Goal: Task Accomplishment & Management: Complete application form

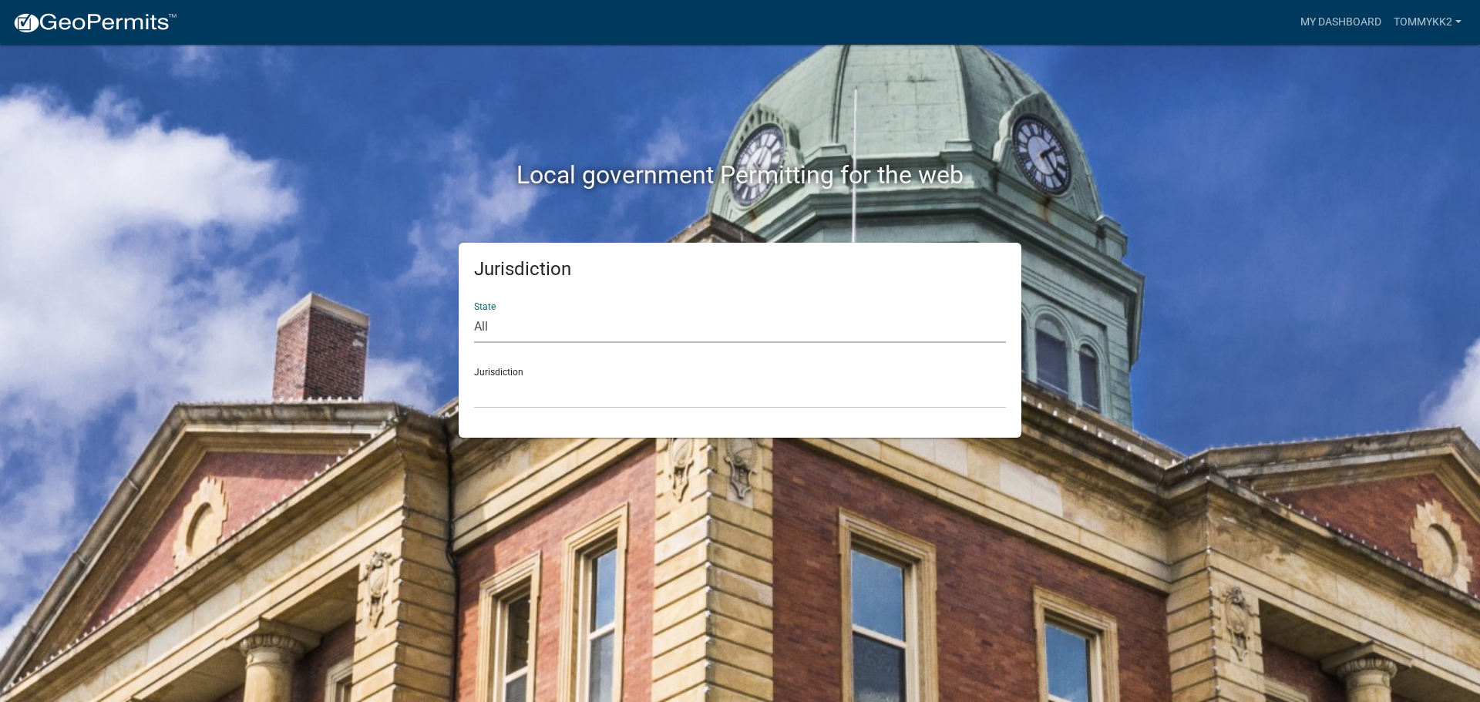
click at [536, 325] on select "All [US_STATE] [US_STATE] [US_STATE] [US_STATE] [US_STATE] [US_STATE] [US_STATE…" at bounding box center [740, 327] width 532 height 32
select select "[US_STATE]"
click at [474, 311] on select "All [US_STATE] [US_STATE] [US_STATE] [US_STATE] [US_STATE] [US_STATE] [US_STATE…" at bounding box center [740, 327] width 532 height 32
click at [512, 387] on select "City of [GEOGRAPHIC_DATA], [US_STATE] City of [GEOGRAPHIC_DATA], [US_STATE] Cit…" at bounding box center [740, 393] width 532 height 32
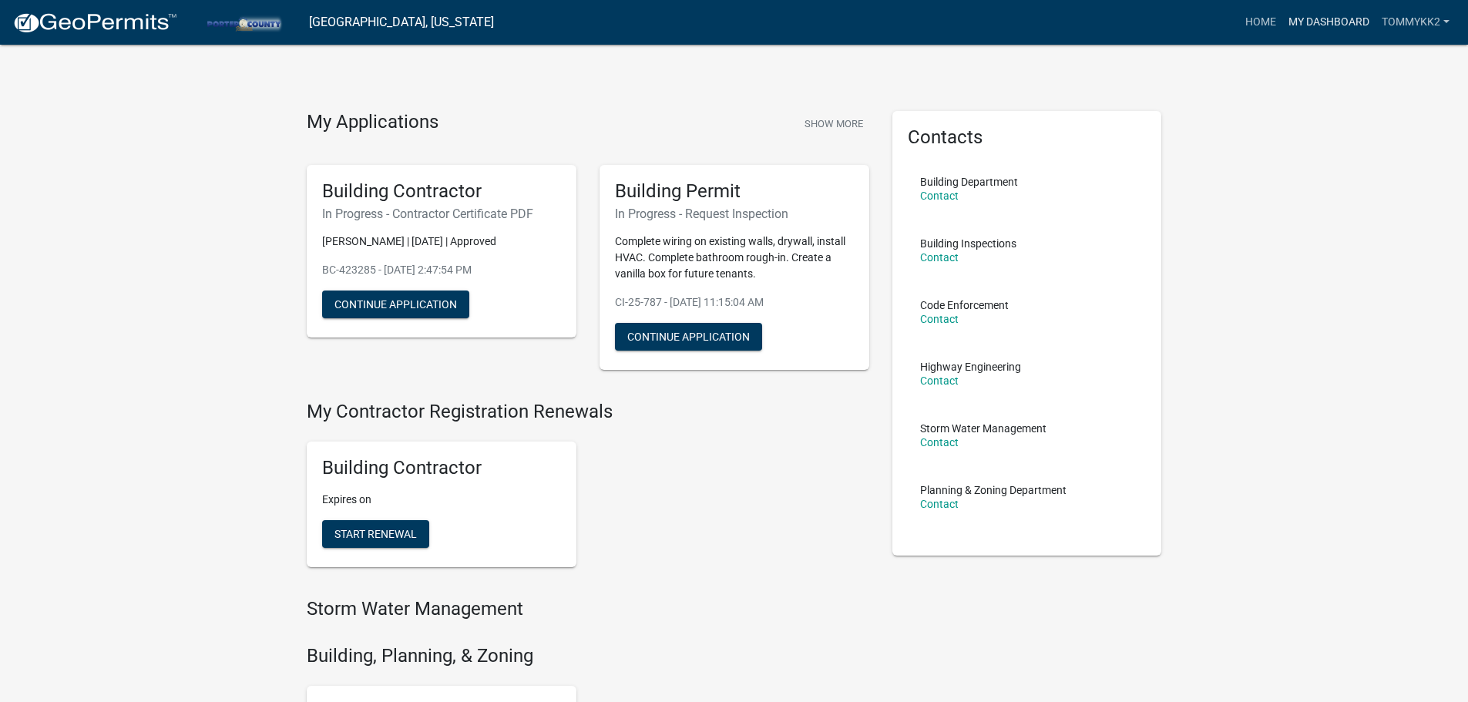
click at [1348, 22] on link "My Dashboard" at bounding box center [1329, 22] width 93 height 29
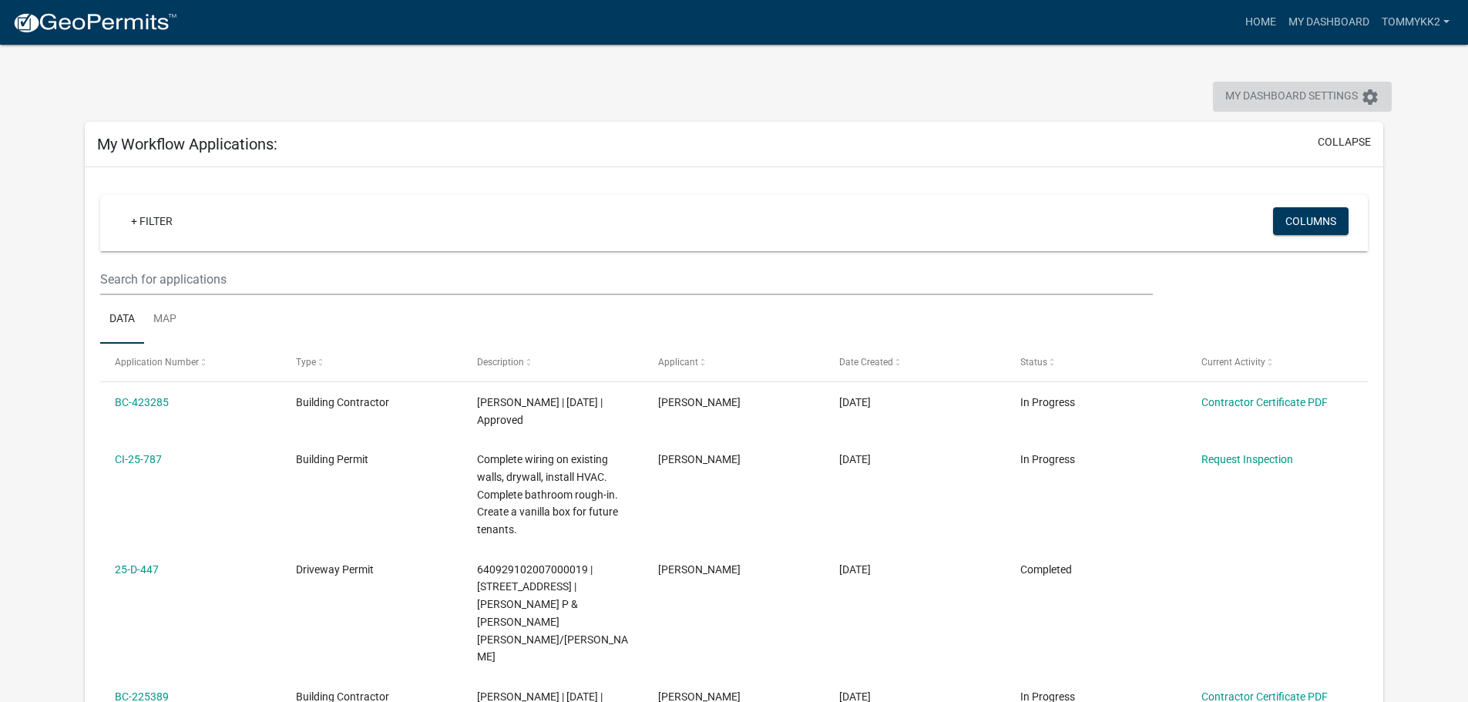
click at [1277, 100] on span "My Dashboard Settings" at bounding box center [1292, 97] width 133 height 19
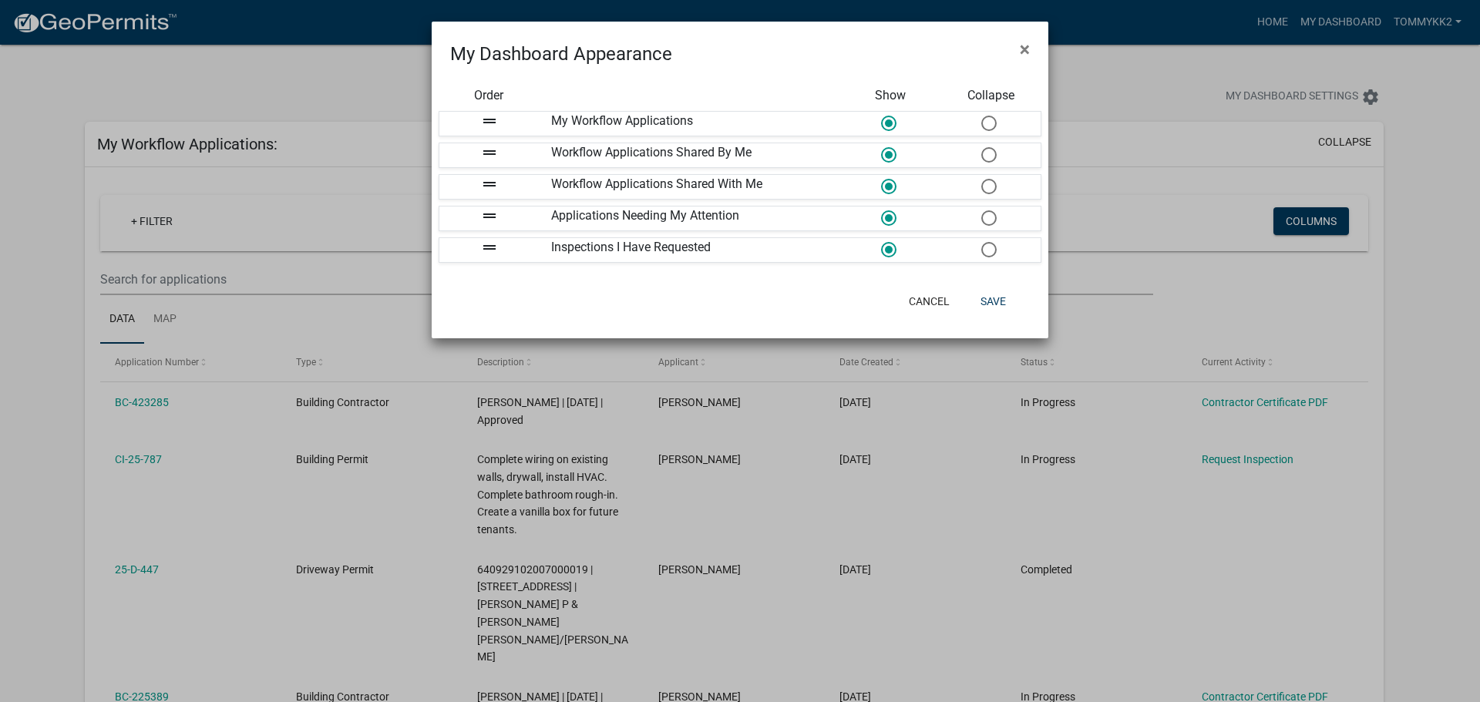
click at [1150, 82] on ngb-modal-window "My Dashboard Appearance × Order Show Collapse drag_handle My Workflow Applicati…" at bounding box center [740, 351] width 1480 height 702
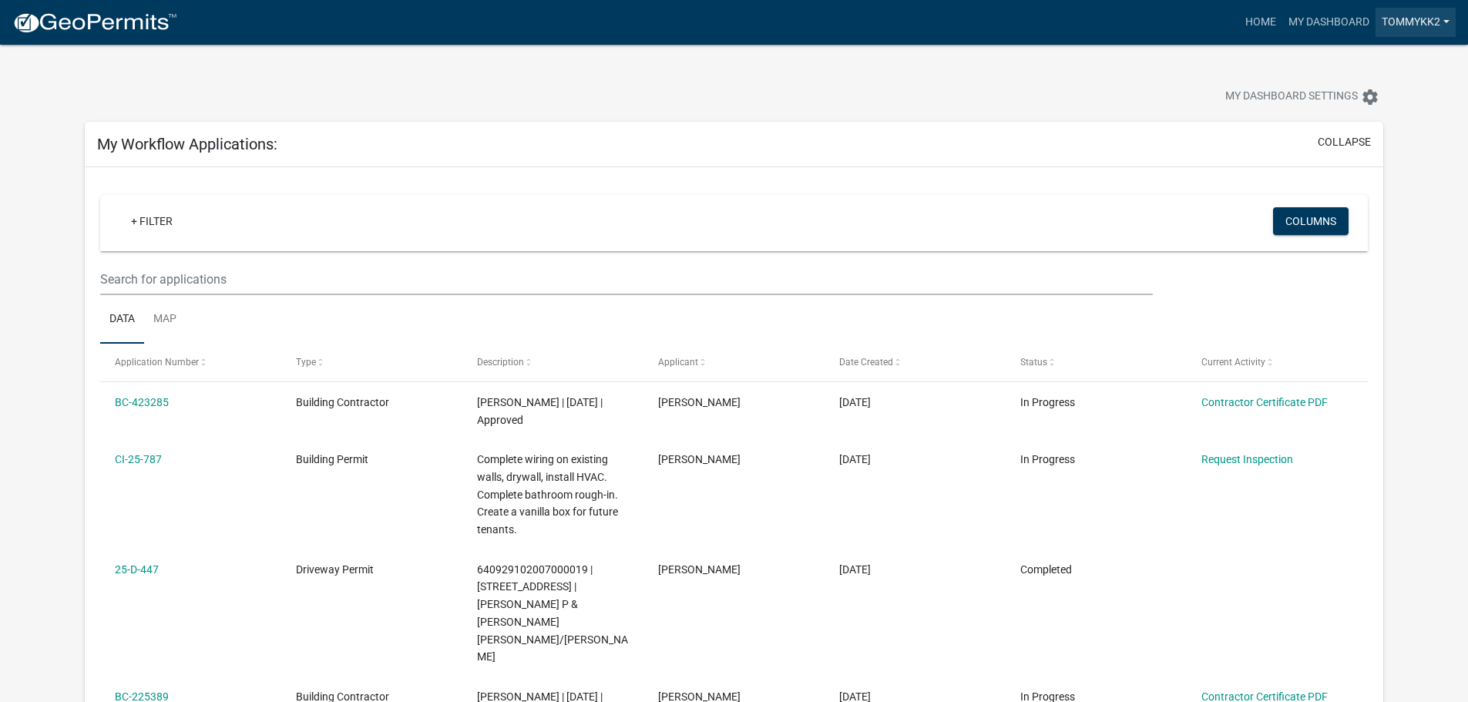
click at [1426, 24] on link "tommykk2" at bounding box center [1416, 22] width 80 height 29
click at [1045, 106] on div "My Dashboard Settings settings" at bounding box center [1119, 99] width 550 height 34
click at [1320, 18] on link "My Dashboard" at bounding box center [1329, 22] width 93 height 29
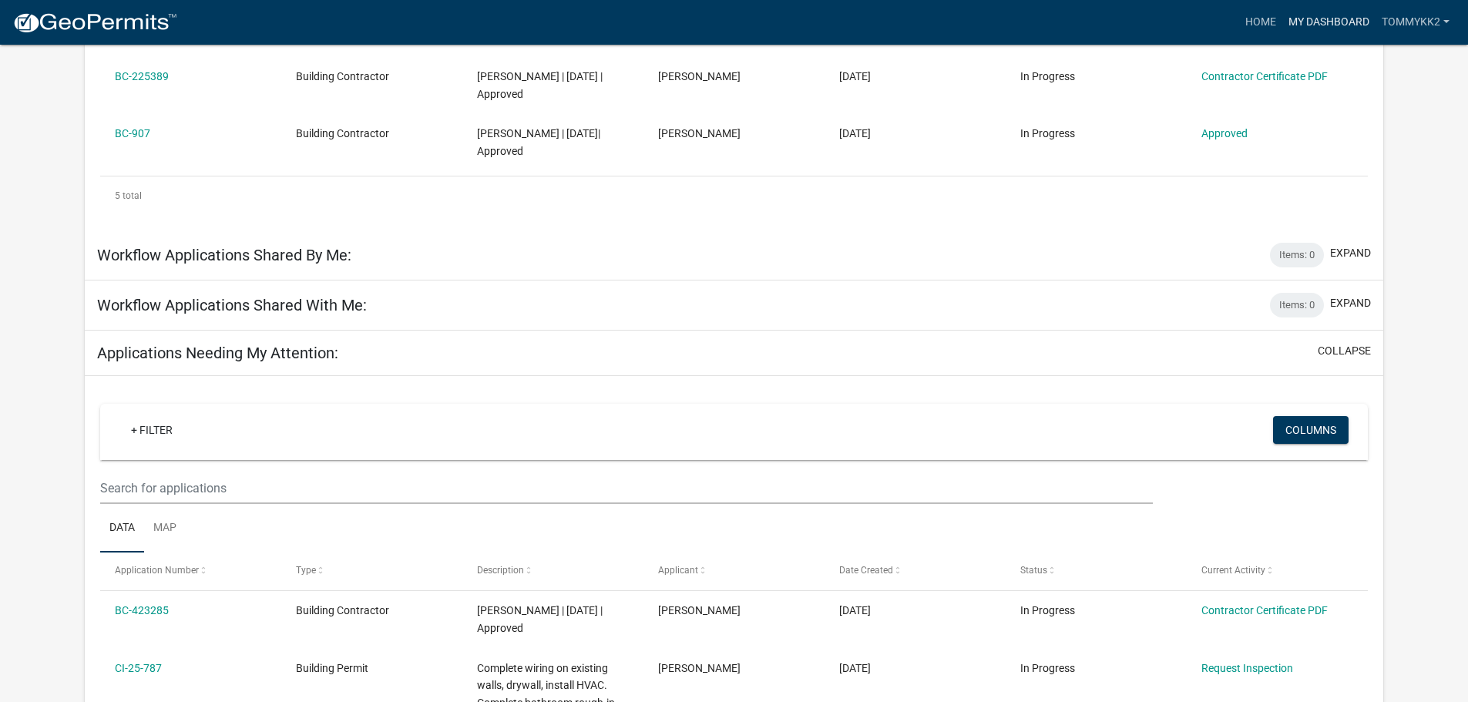
scroll to position [791, 0]
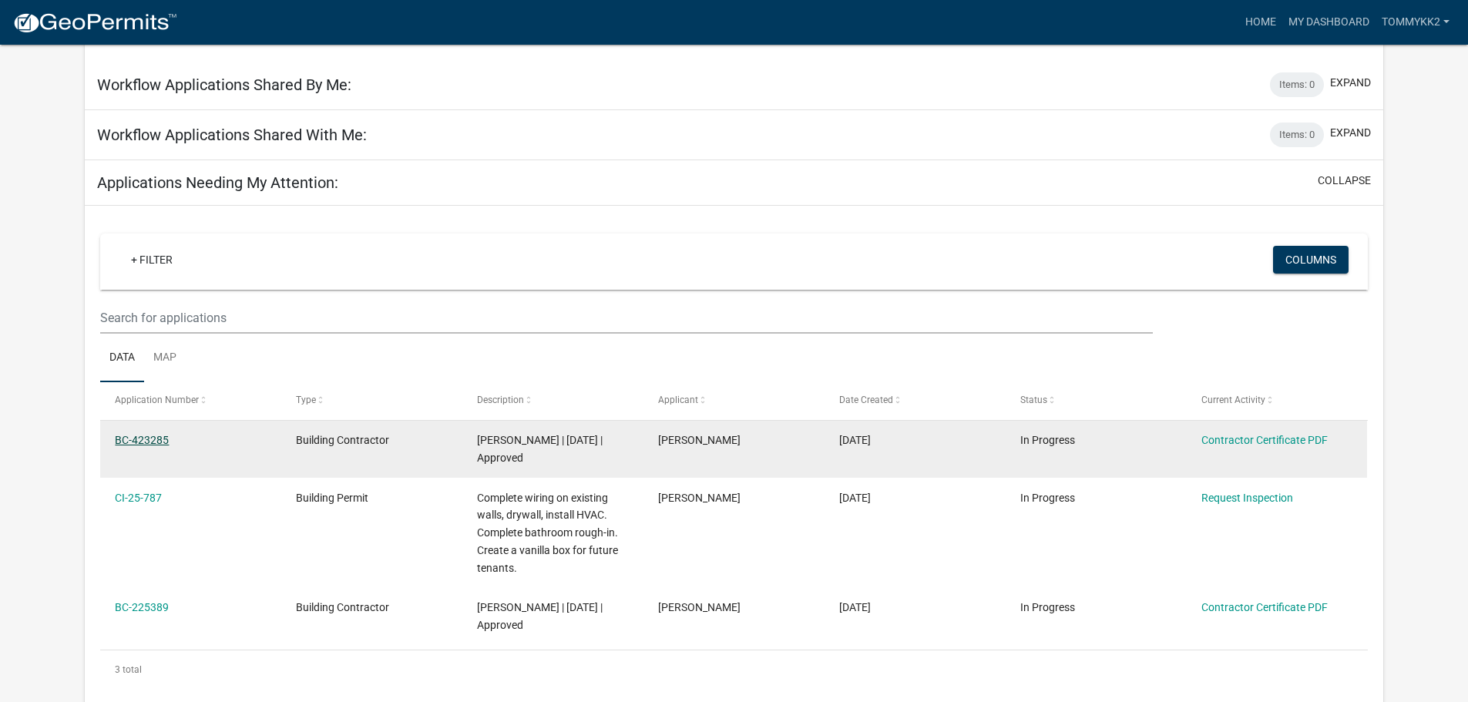
click at [129, 434] on link "BC-423285" at bounding box center [142, 440] width 54 height 12
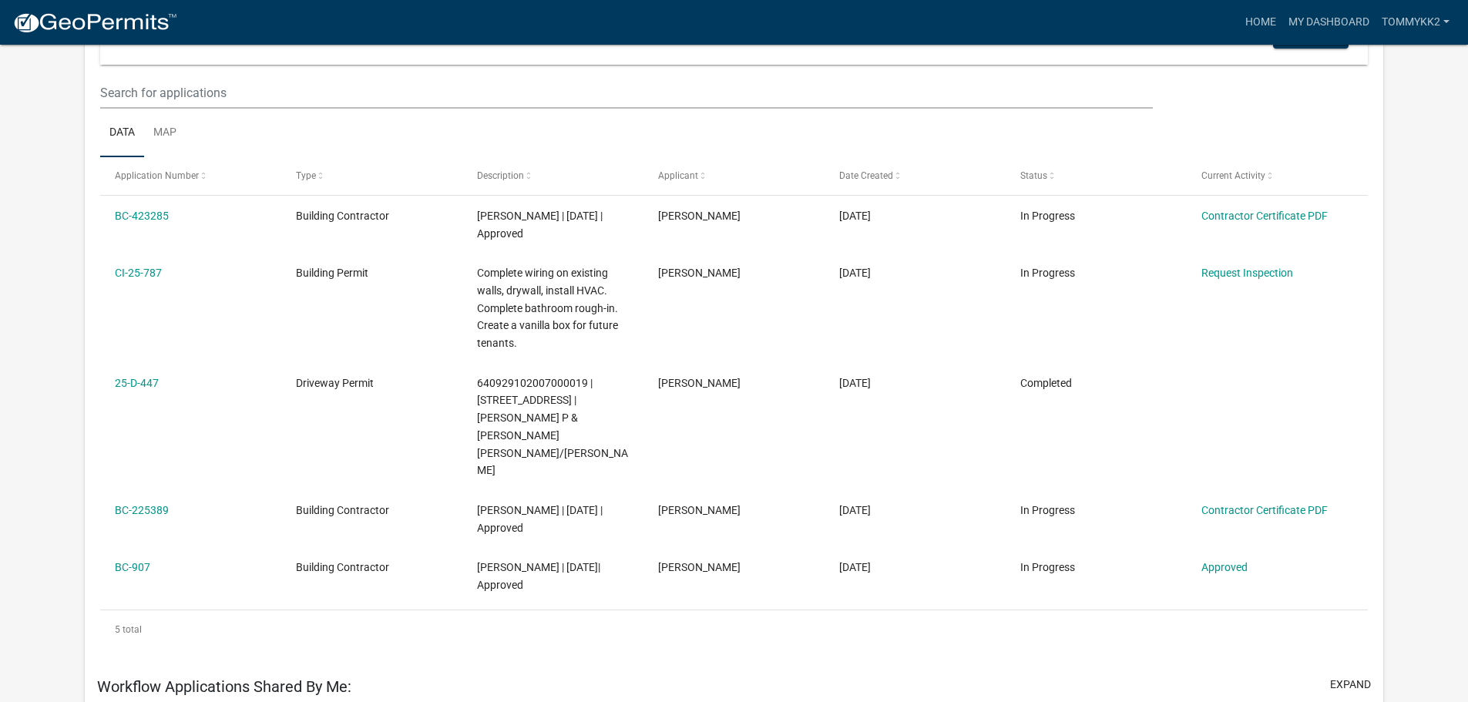
scroll to position [74, 0]
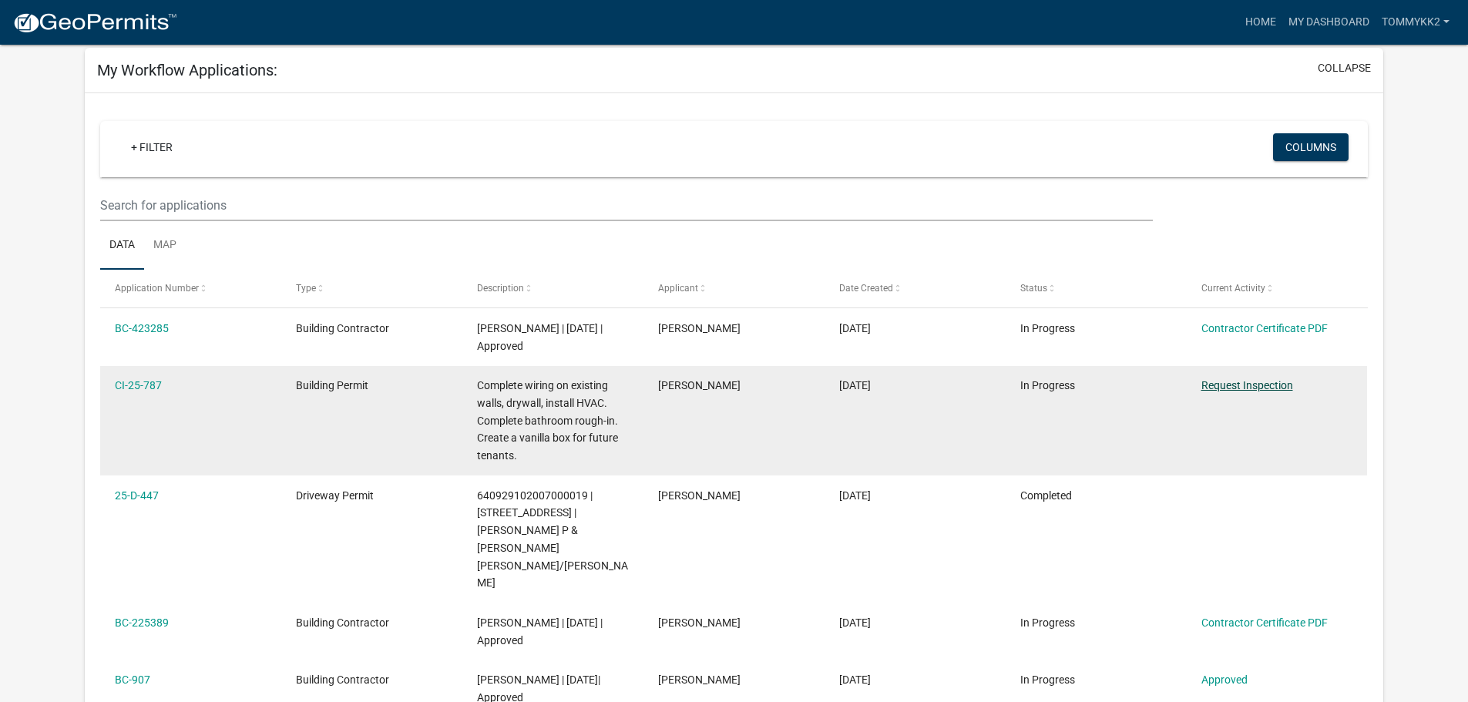
click at [1276, 385] on link "Request Inspection" at bounding box center [1248, 385] width 92 height 12
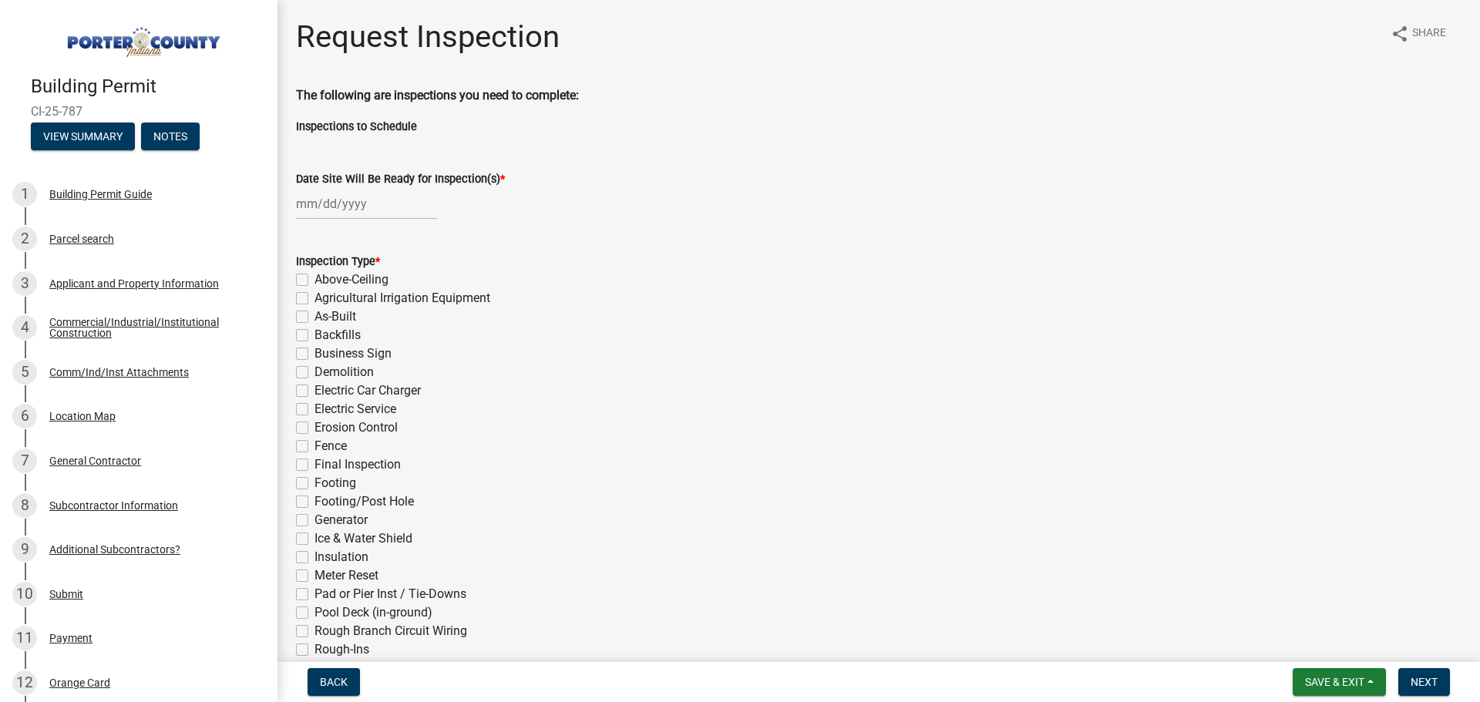
click at [335, 205] on div at bounding box center [366, 204] width 141 height 32
select select "9"
select select "2025"
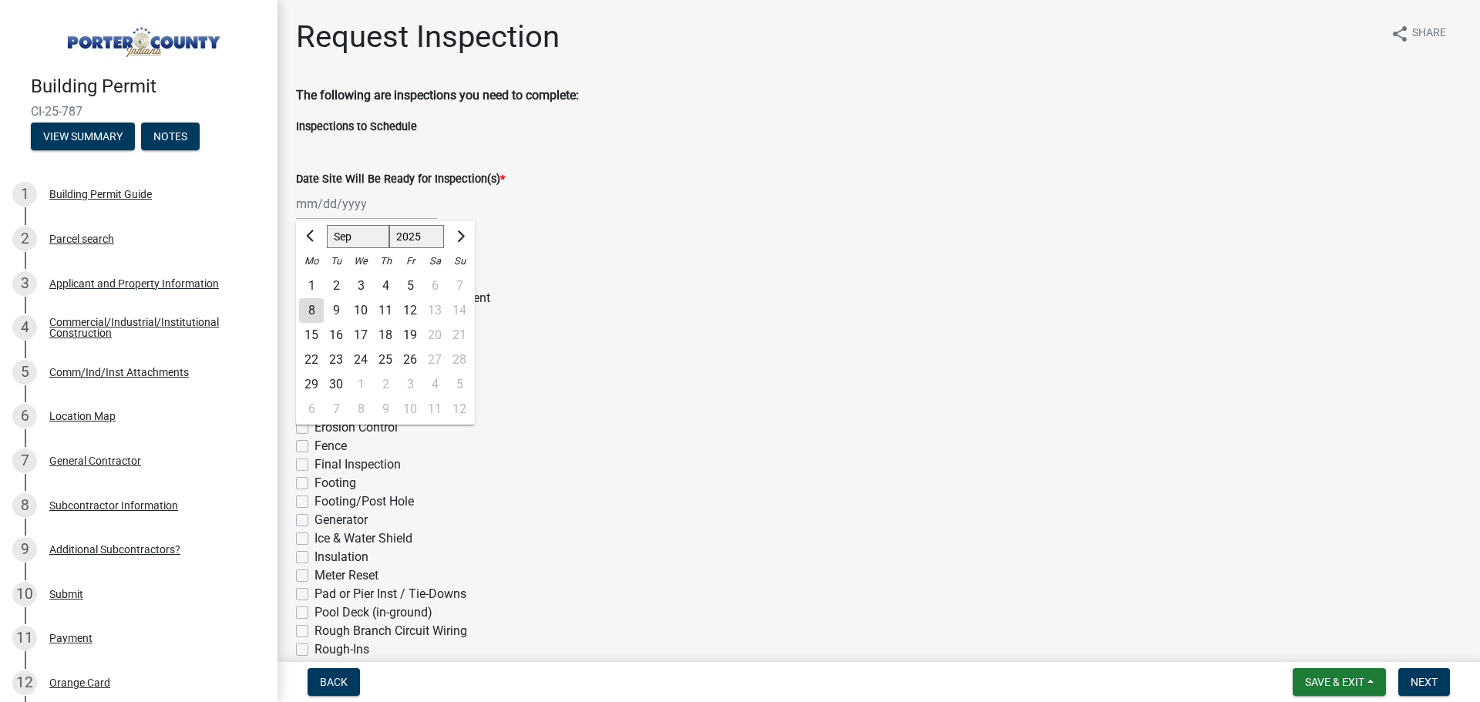
click at [317, 308] on div "8" at bounding box center [311, 310] width 25 height 25
type input "[DATE]"
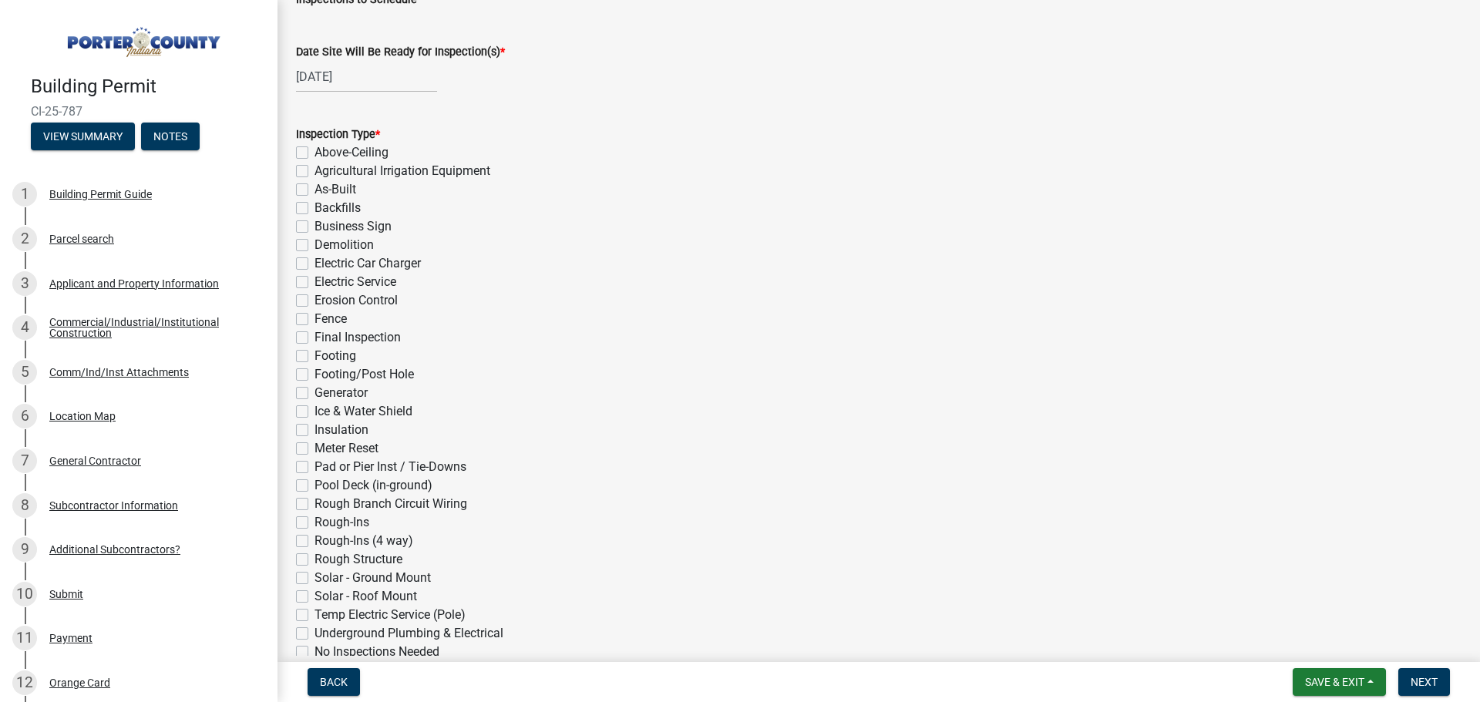
scroll to position [154, 0]
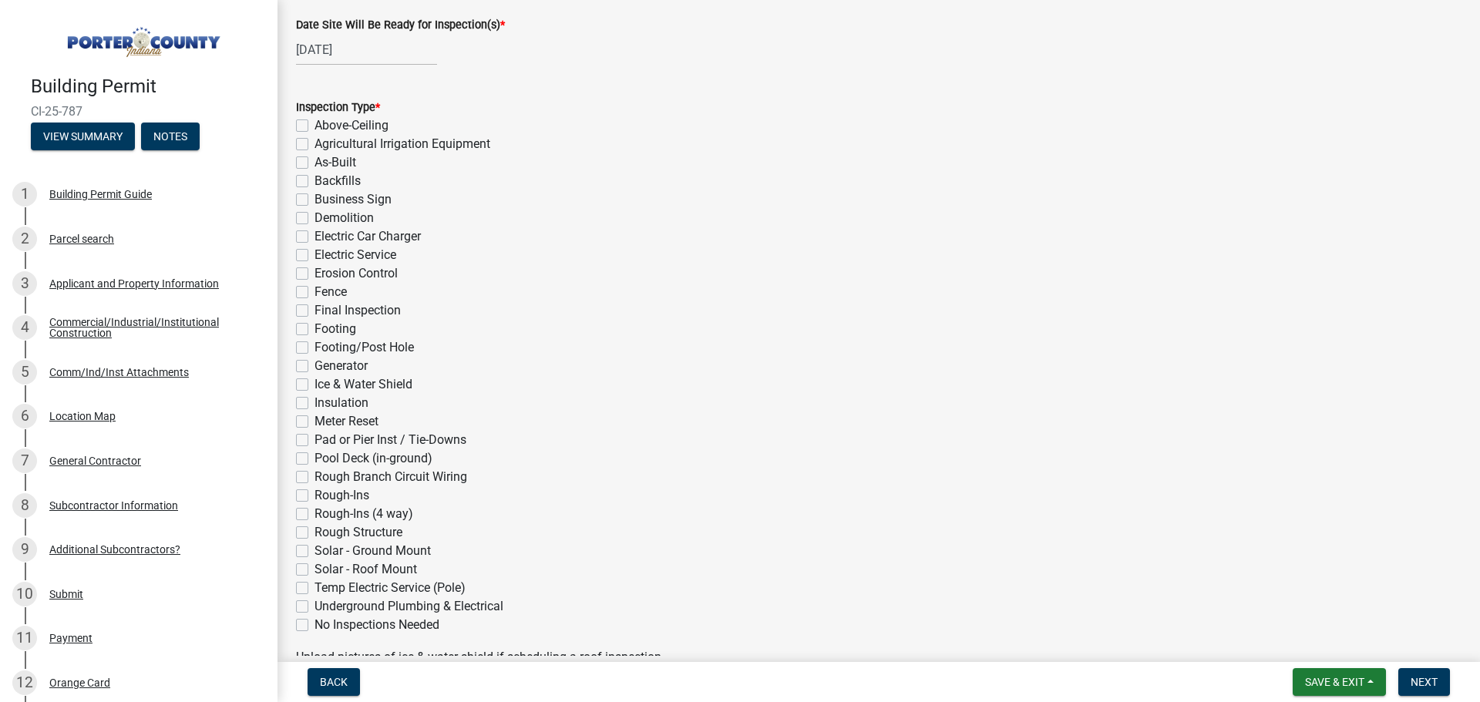
click at [315, 494] on label "Rough-Ins" at bounding box center [342, 495] width 55 height 19
click at [315, 494] on input "Rough-Ins" at bounding box center [320, 491] width 10 height 10
checkbox input "true"
checkbox input "false"
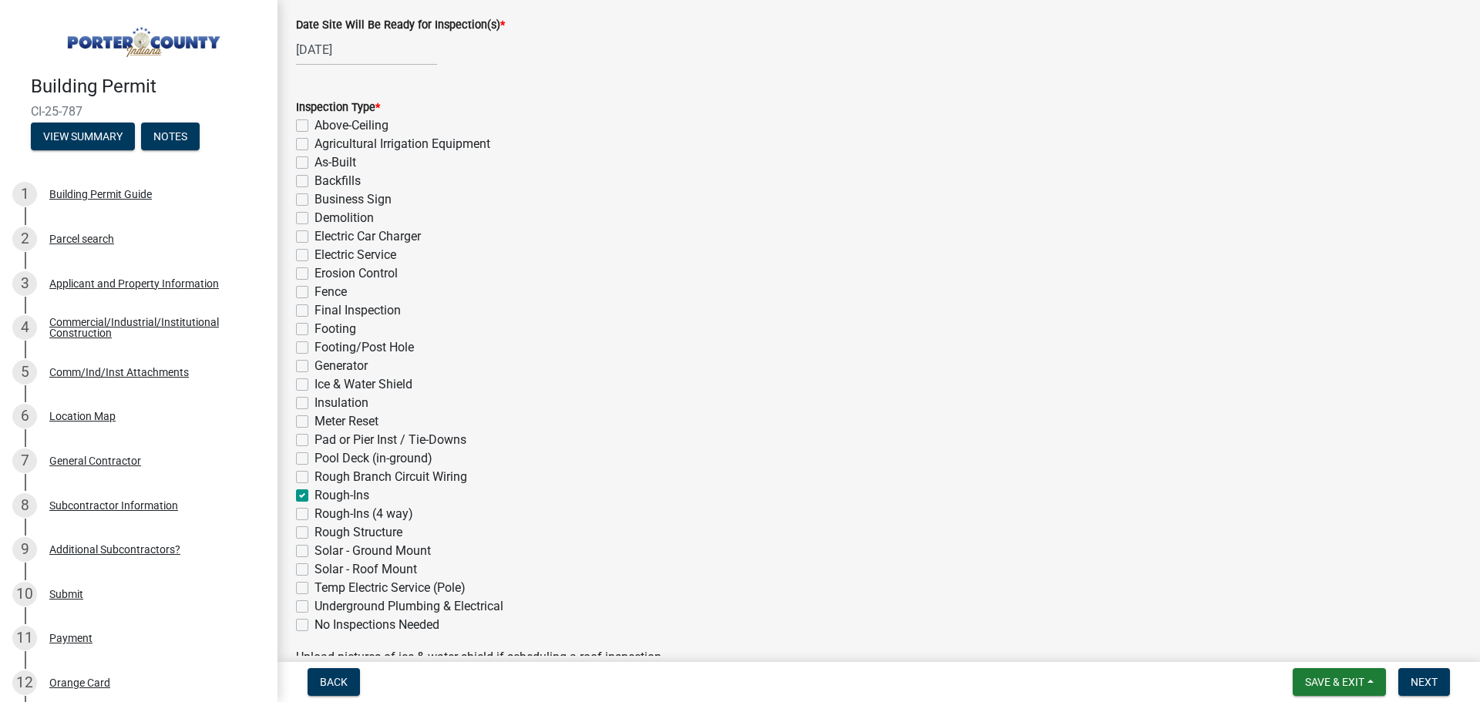
checkbox input "false"
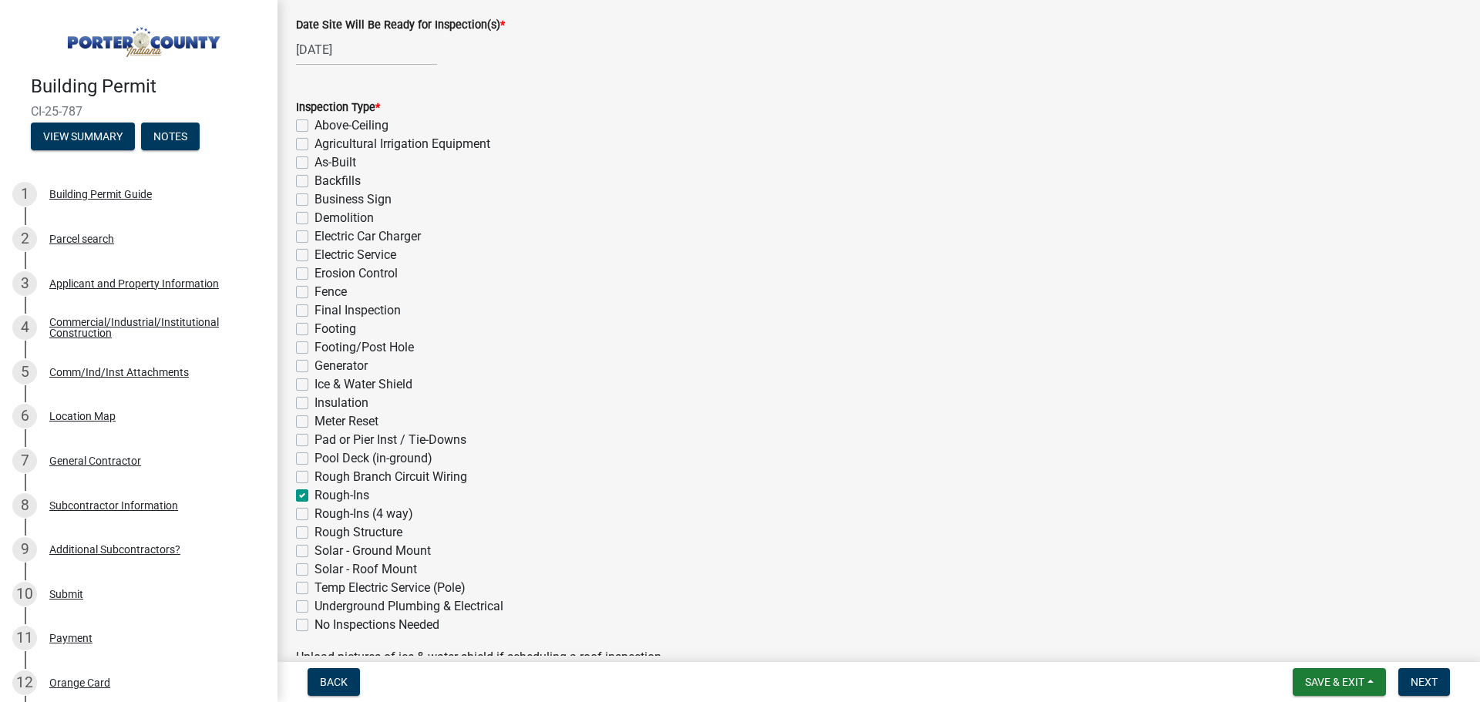
checkbox input "false"
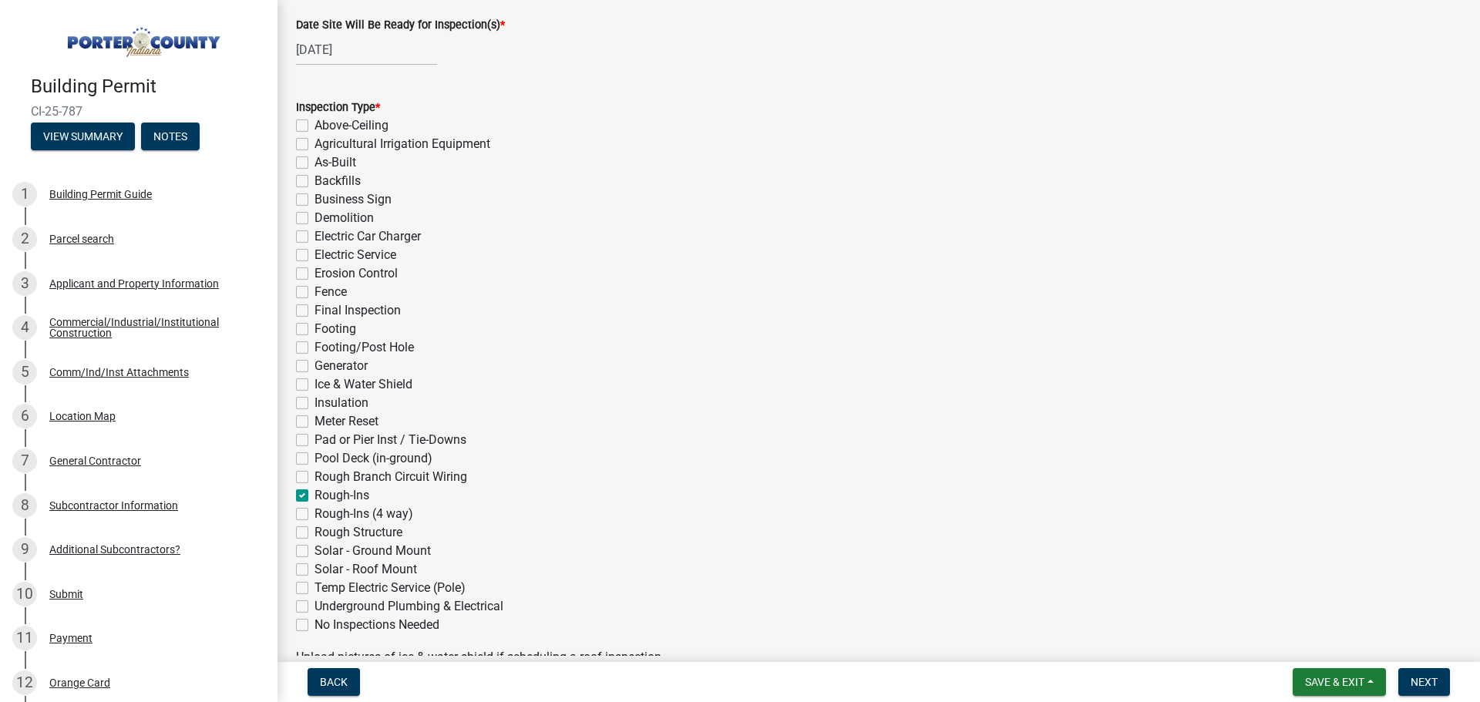
checkbox input "false"
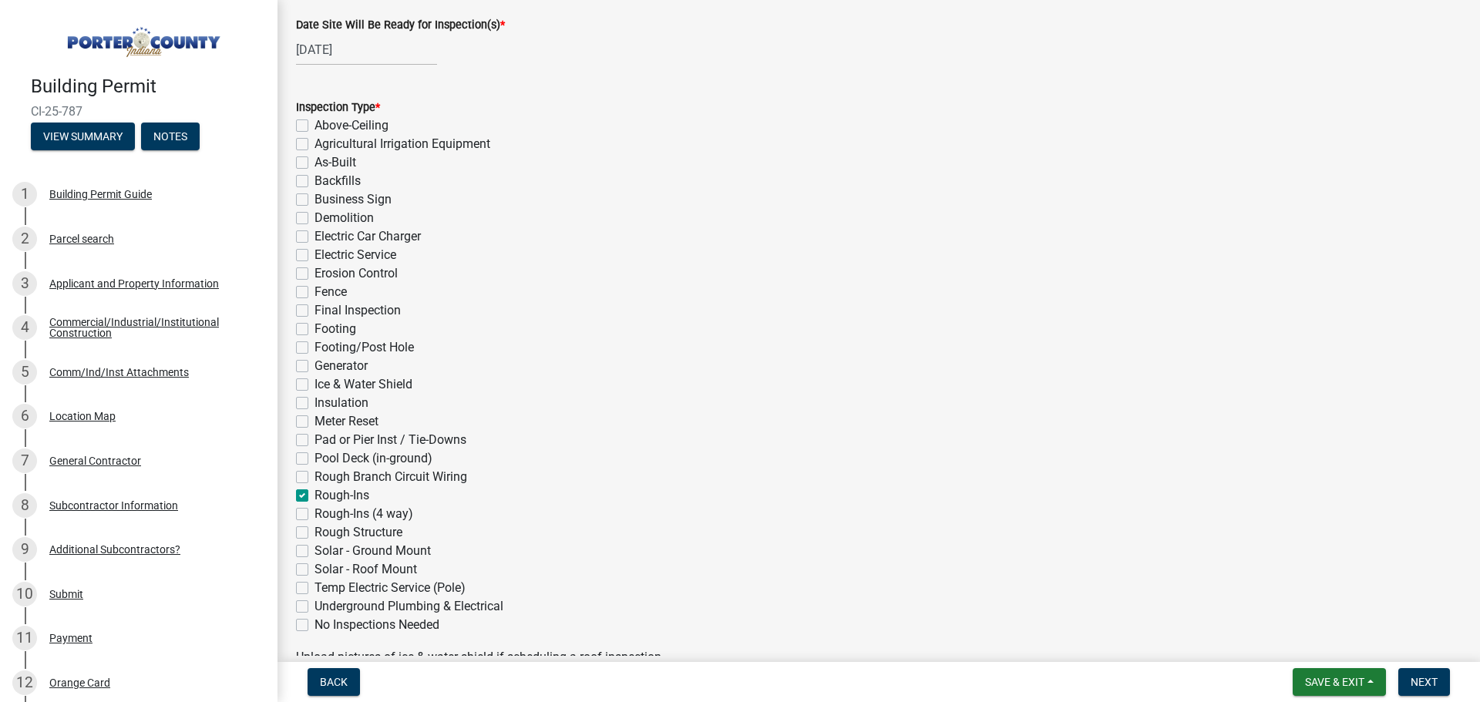
checkbox input "false"
checkbox input "true"
checkbox input "false"
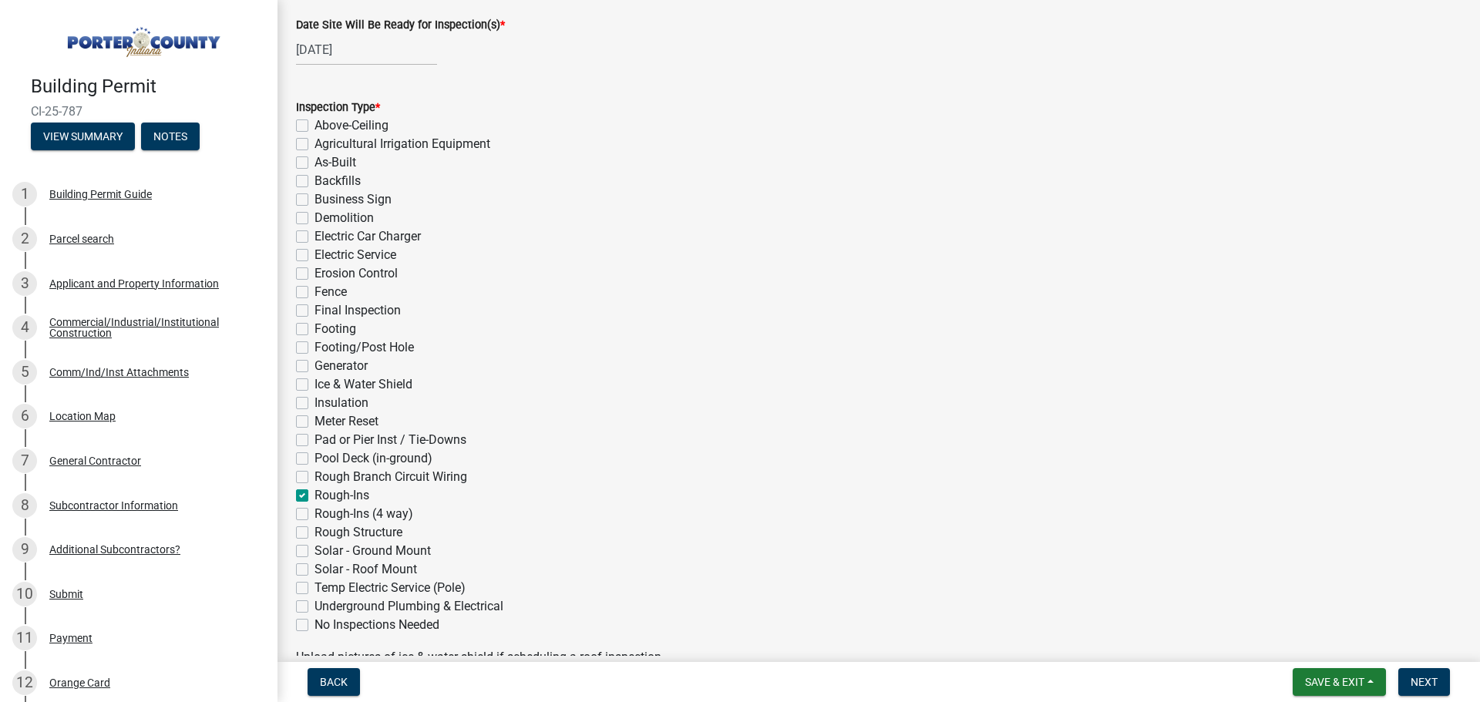
checkbox input "false"
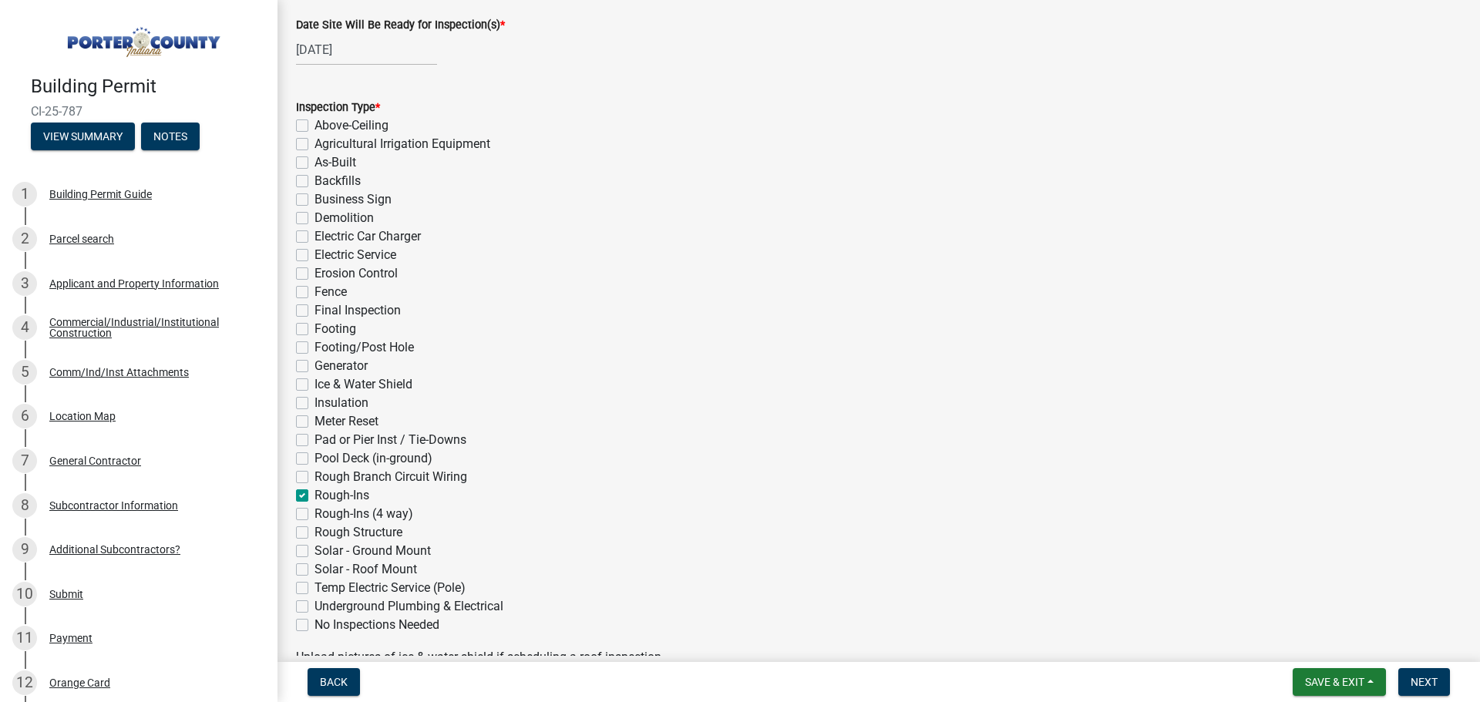
checkbox input "false"
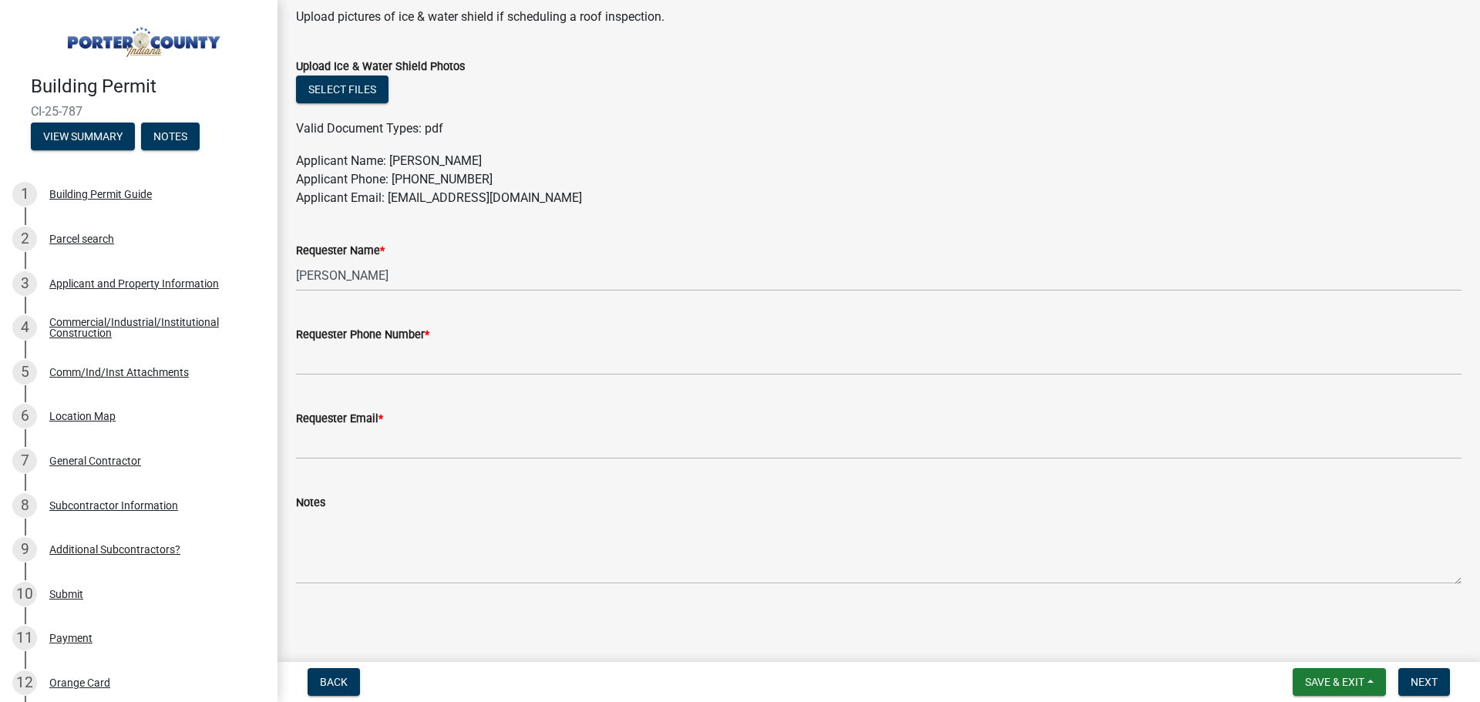
scroll to position [796, 0]
click at [443, 375] on wm-data-entity-input "Requester Phone Number *" at bounding box center [879, 345] width 1166 height 84
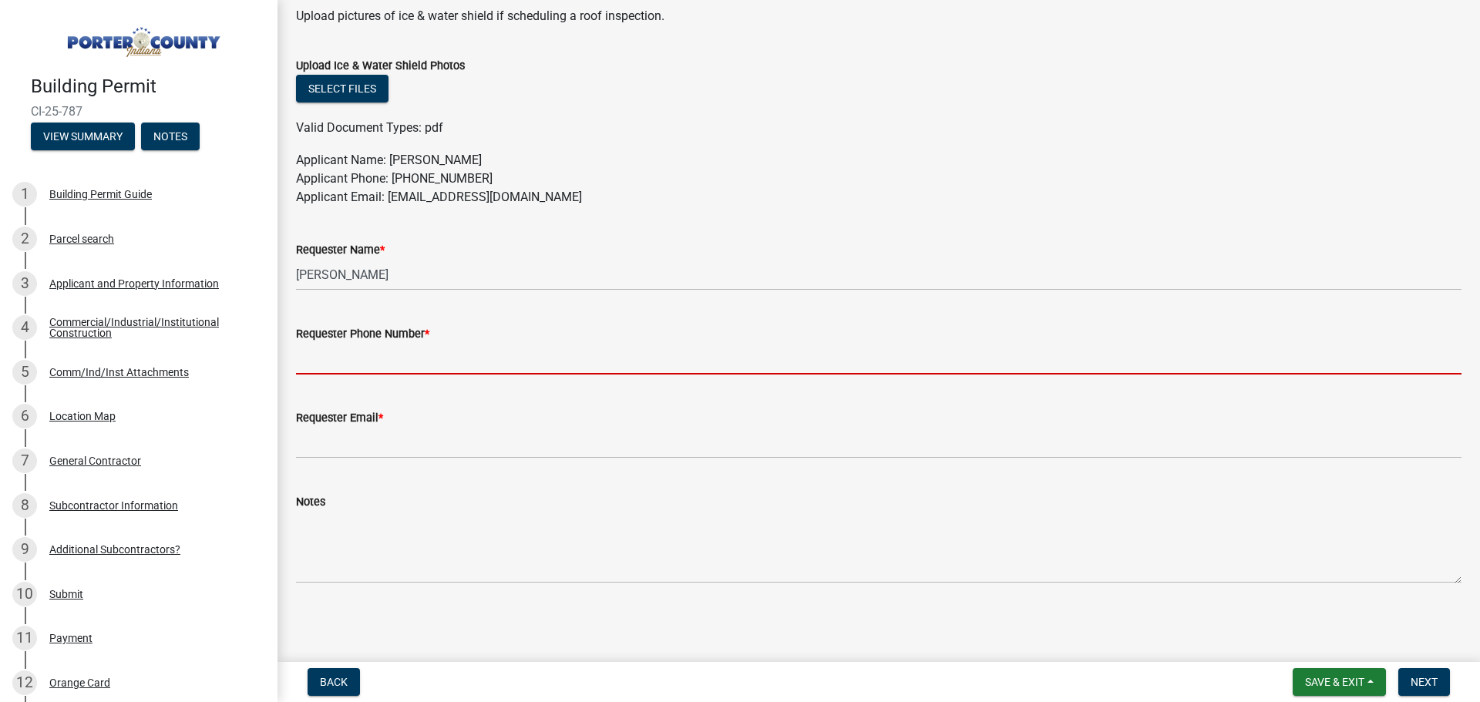
click at [441, 360] on input "Requester Phone Number *" at bounding box center [879, 359] width 1166 height 32
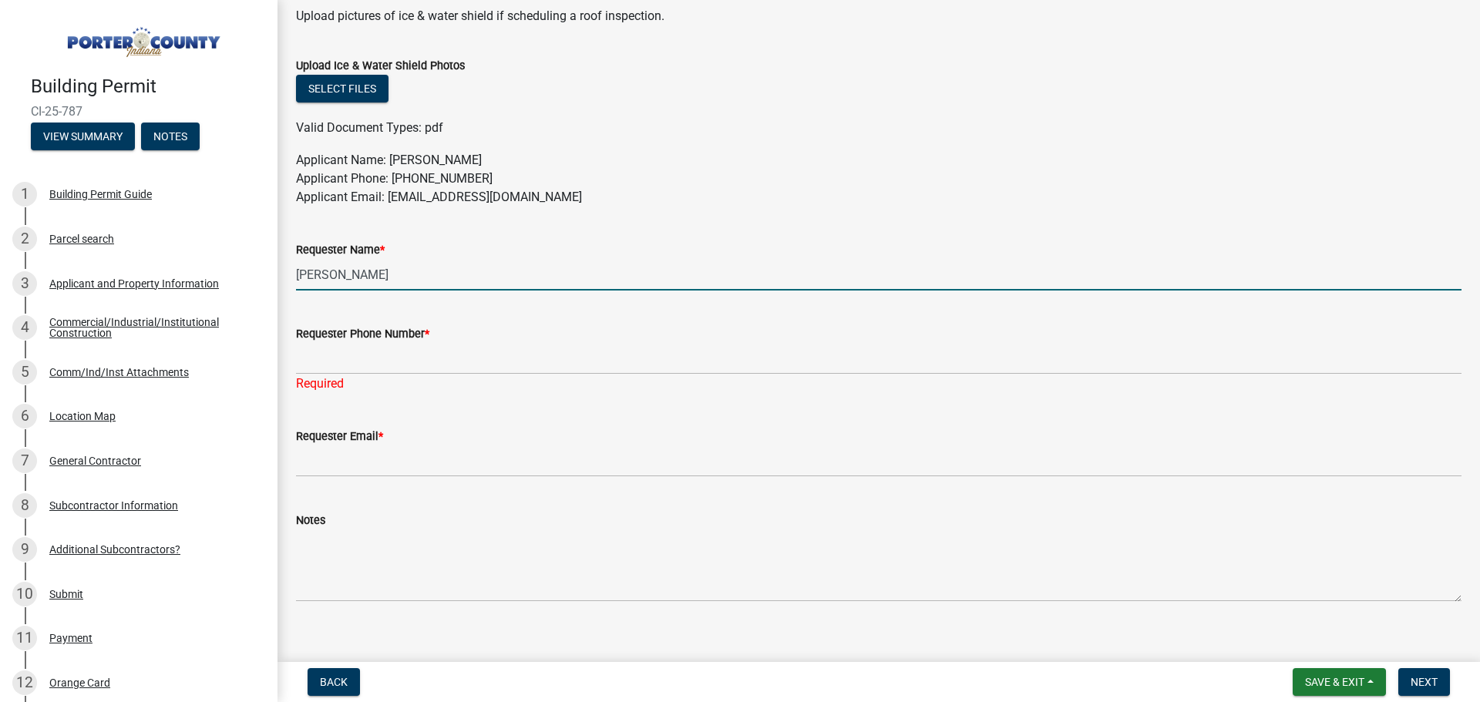
click at [411, 269] on input "[PERSON_NAME]" at bounding box center [879, 275] width 1166 height 32
click at [751, 232] on div "Requester Name * [PERSON_NAME]" at bounding box center [879, 255] width 1166 height 72
drag, startPoint x: 395, startPoint y: 275, endPoint x: 195, endPoint y: 284, distance: 199.8
click at [195, 284] on div "Building Permit CI-25-787 View Summary Notes 1 Building Permit Guide 2 Parcel s…" at bounding box center [740, 351] width 1480 height 702
type input "[PERSON_NAME]"
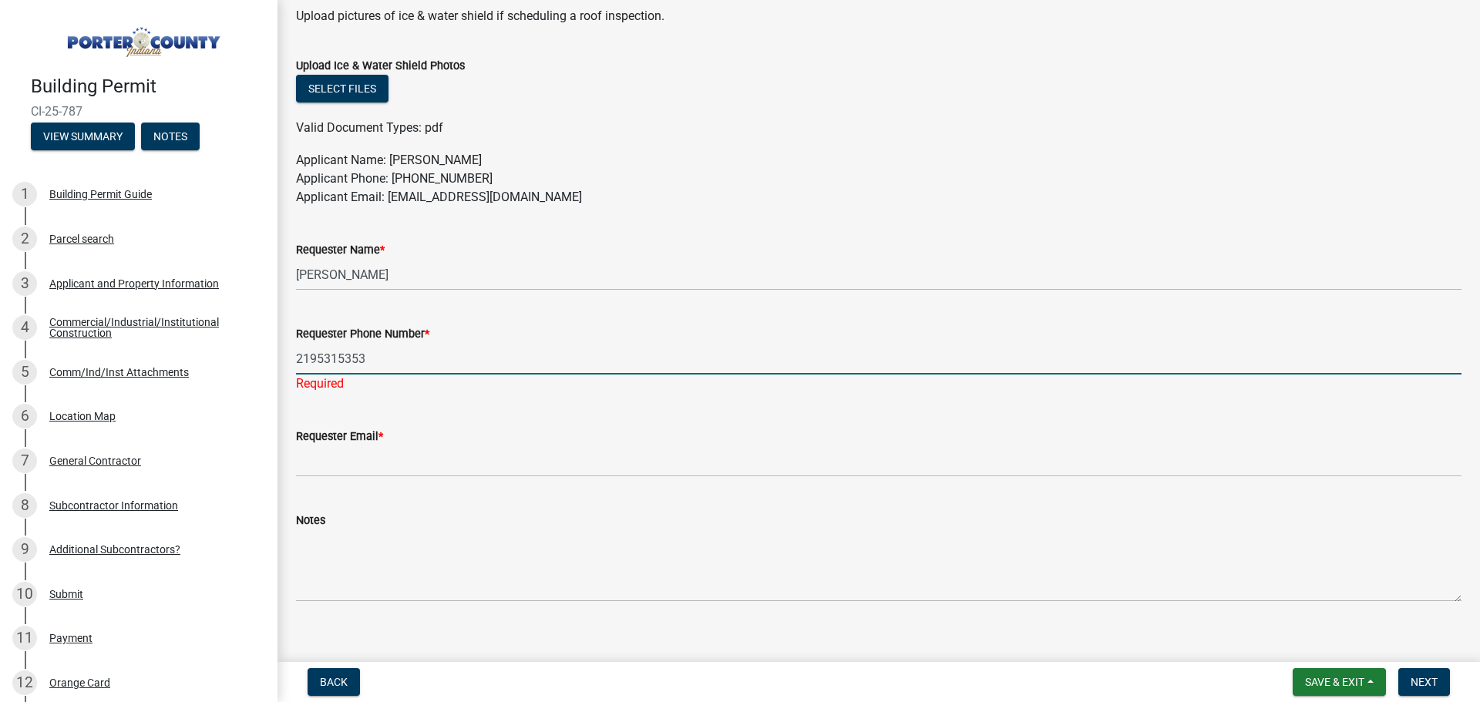
type input "2195315353"
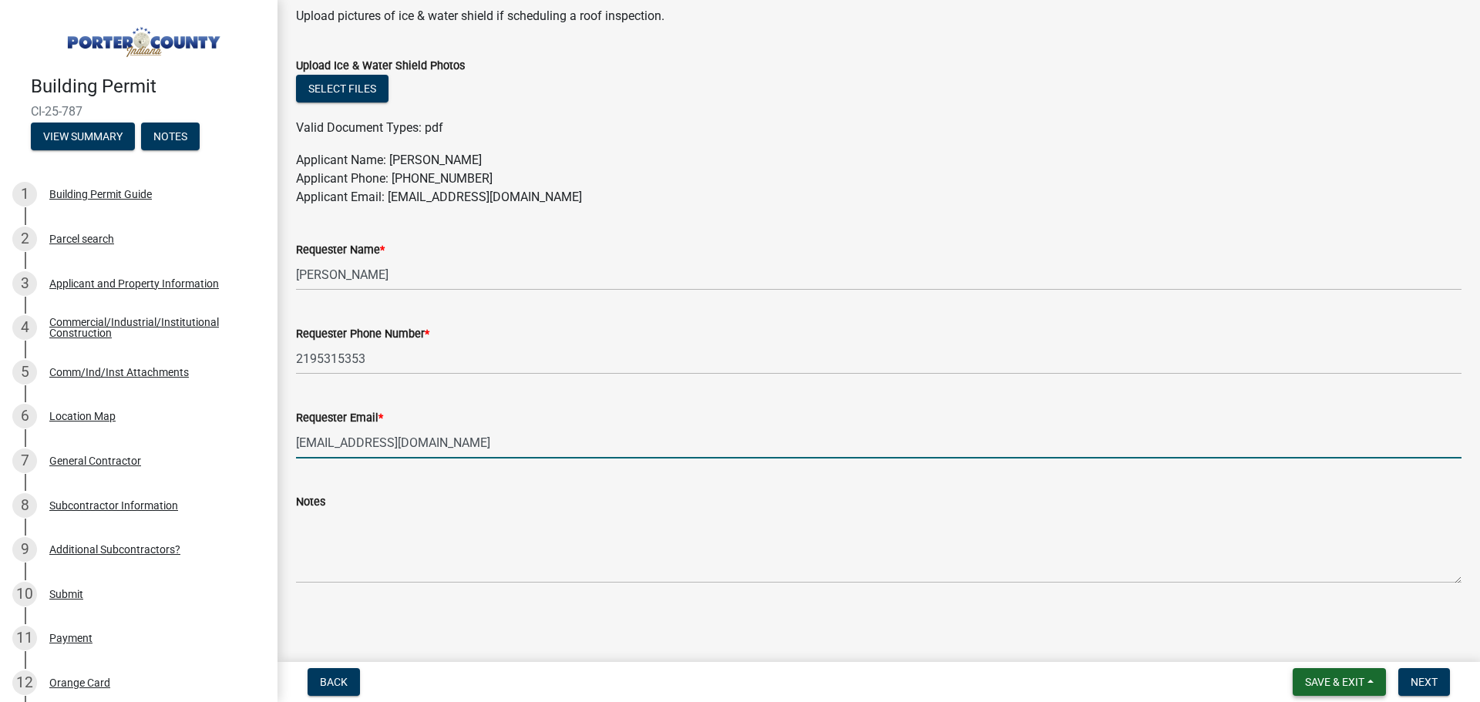
type input "[EMAIL_ADDRESS][DOMAIN_NAME]"
click at [1335, 678] on span "Save & Exit" at bounding box center [1334, 682] width 59 height 12
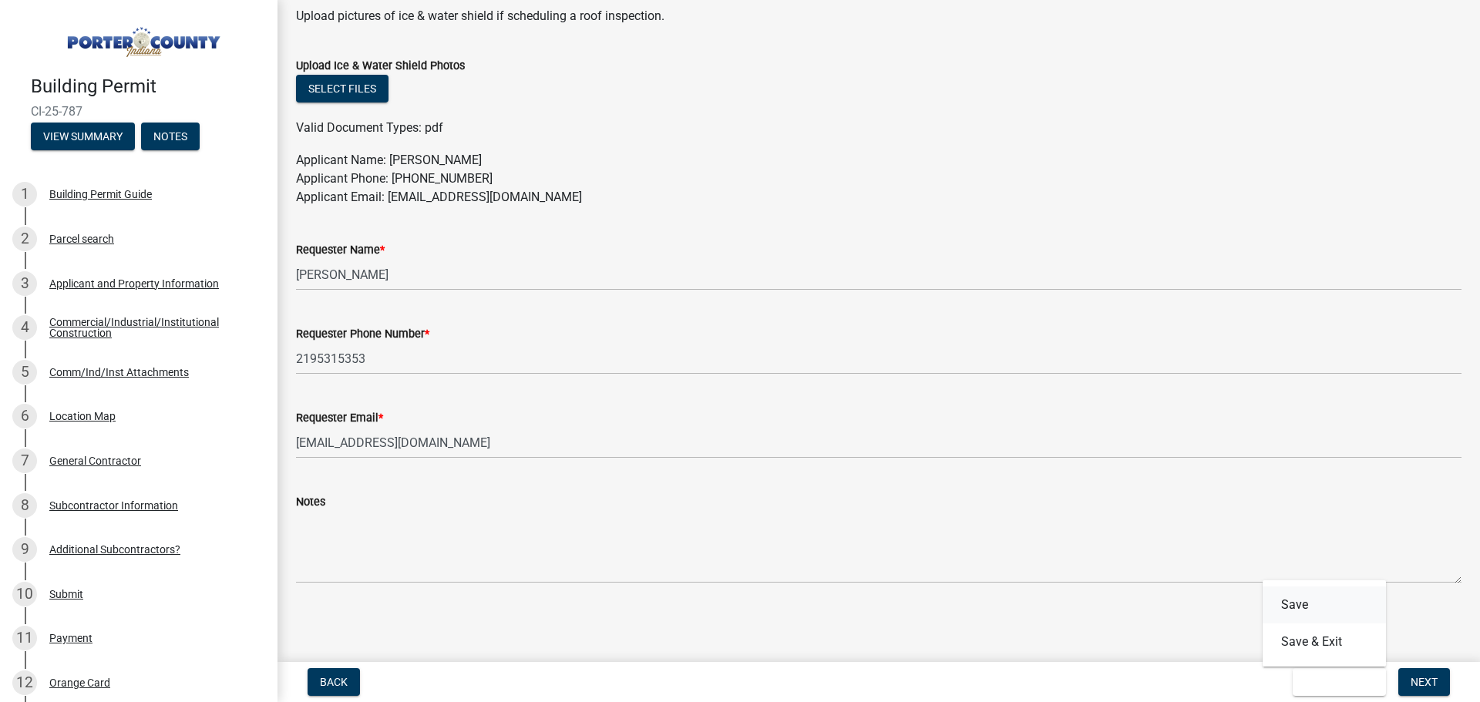
click at [1304, 607] on button "Save" at bounding box center [1324, 605] width 123 height 37
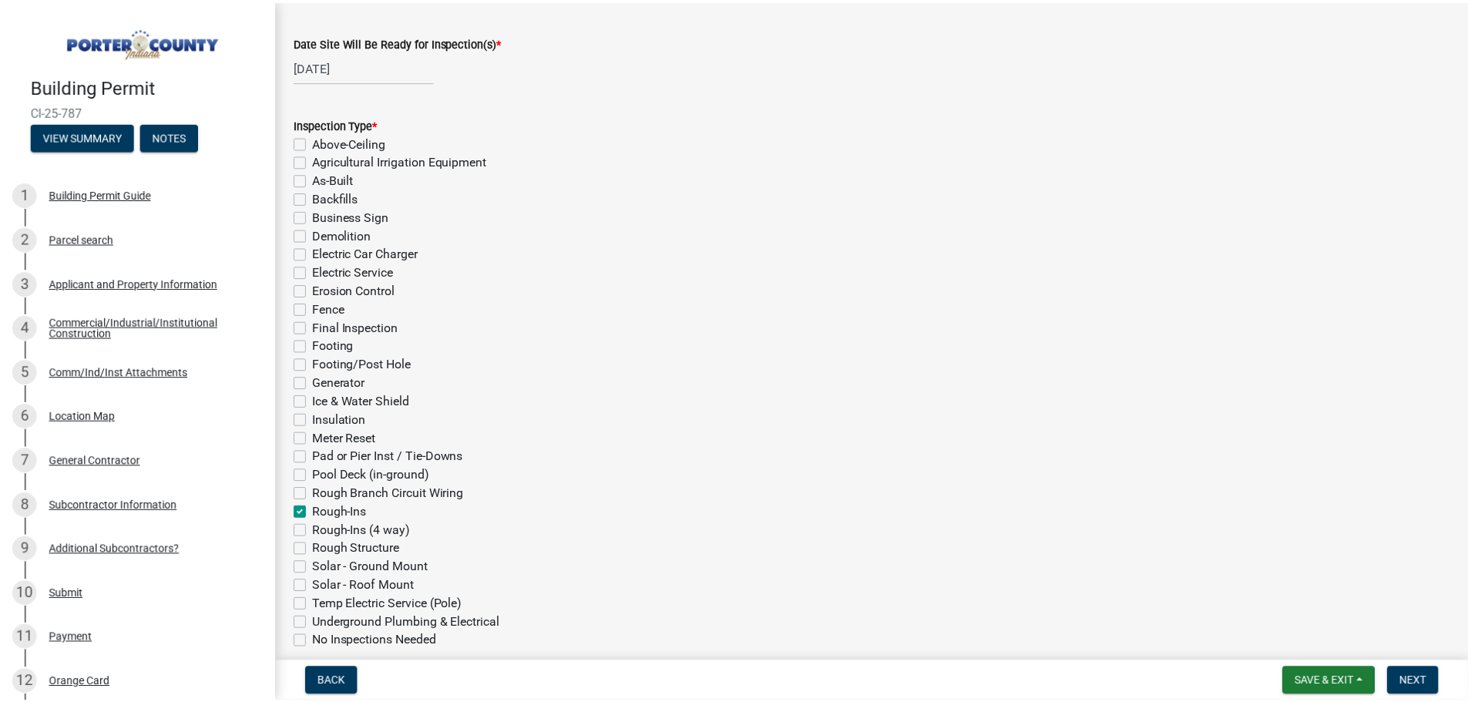
scroll to position [0, 0]
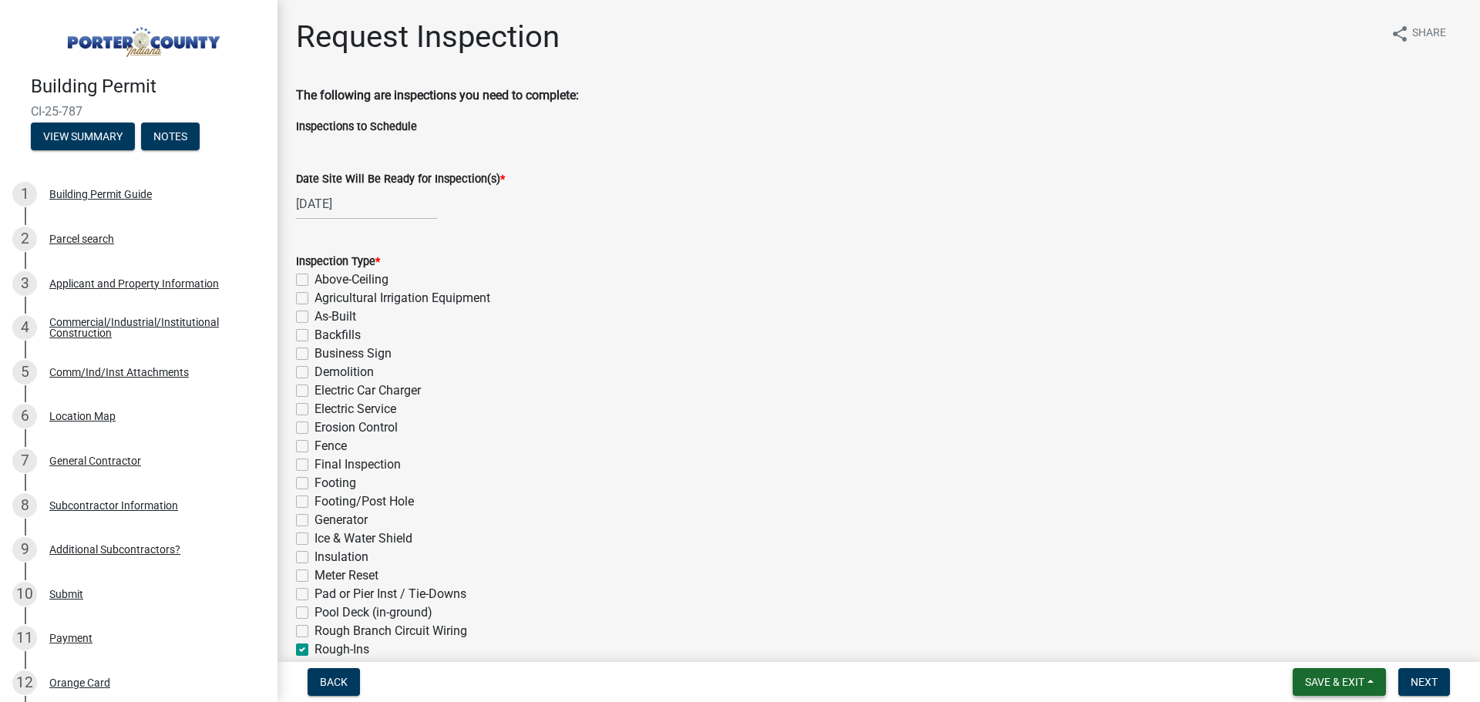
click at [1326, 676] on span "Save & Exit" at bounding box center [1334, 682] width 59 height 12
click at [1320, 634] on button "Save & Exit" at bounding box center [1324, 642] width 123 height 37
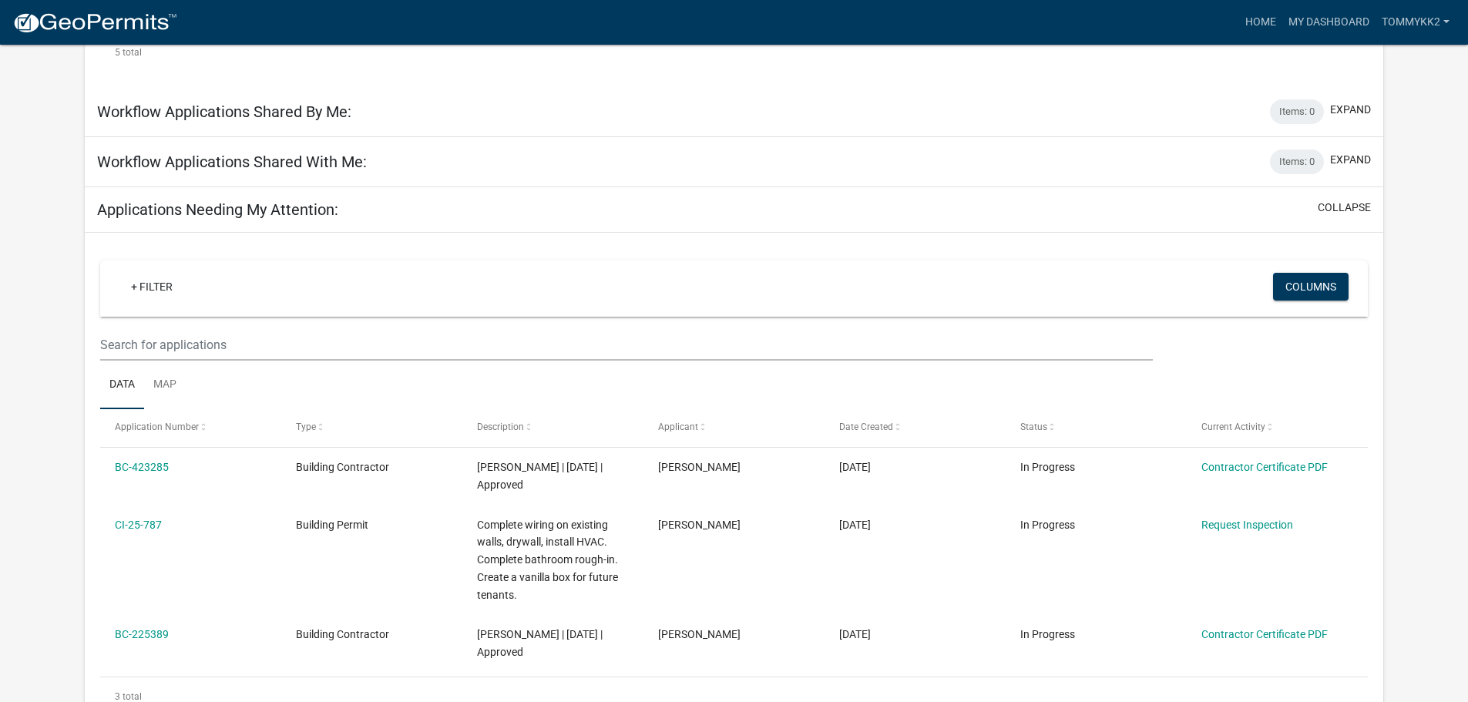
scroll to position [791, 0]
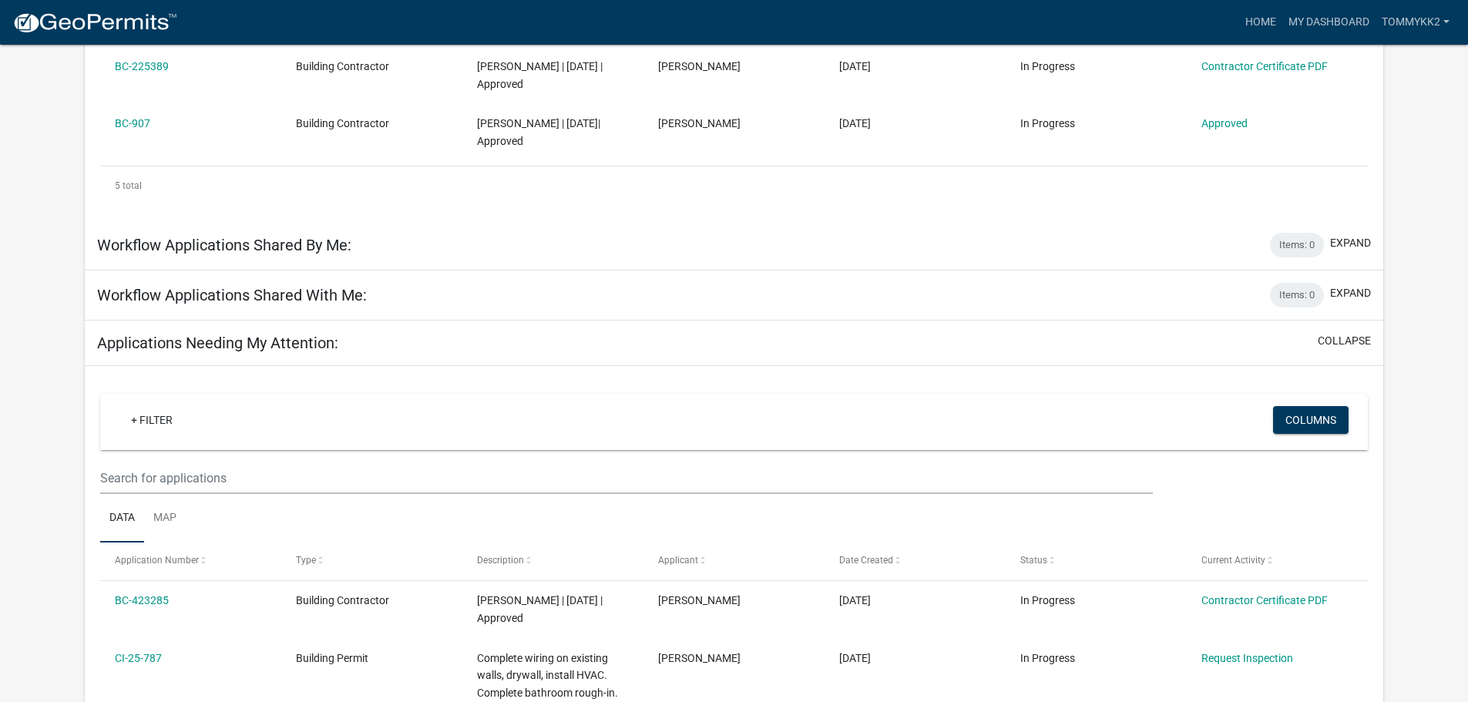
scroll to position [791, 0]
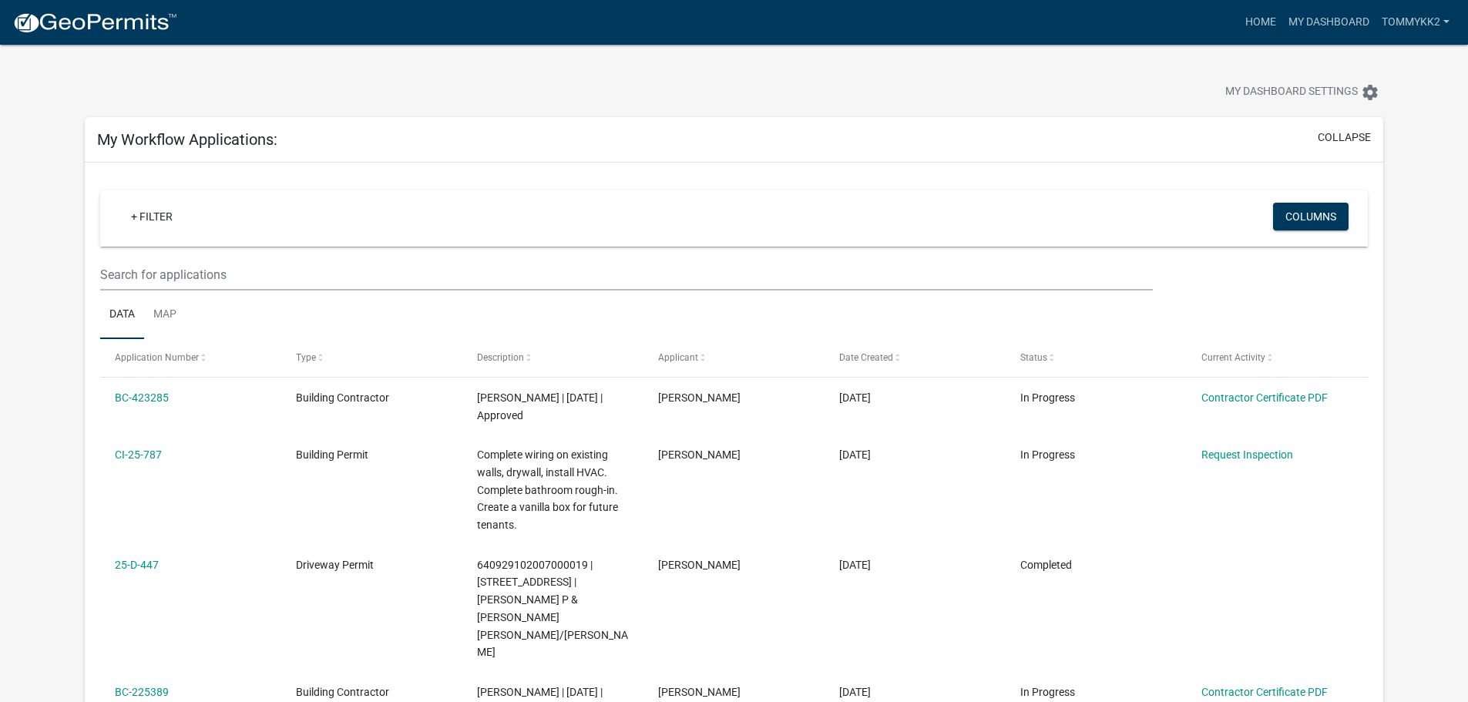
scroll to position [0, 0]
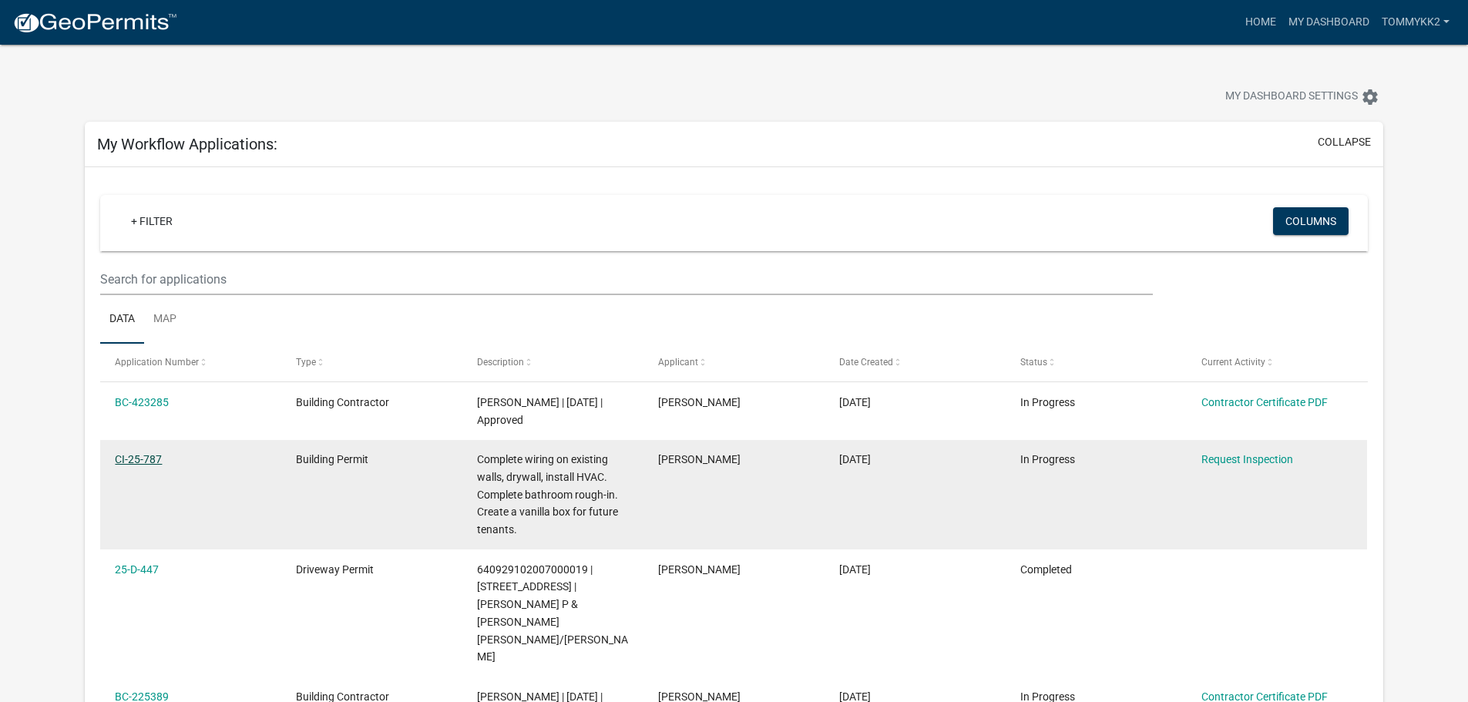
click at [124, 457] on link "CI-25-787" at bounding box center [138, 459] width 47 height 12
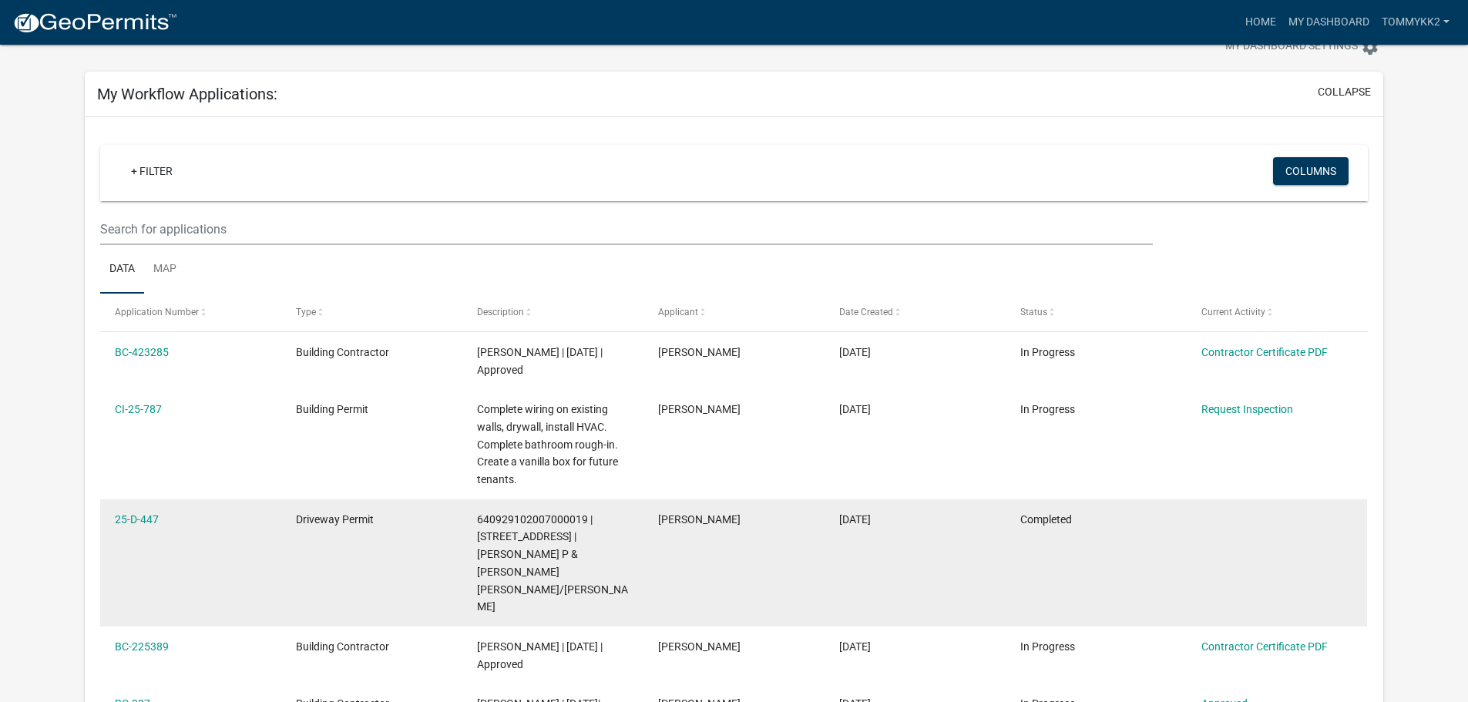
scroll to position [77, 0]
